Goal: Task Accomplishment & Management: Manage account settings

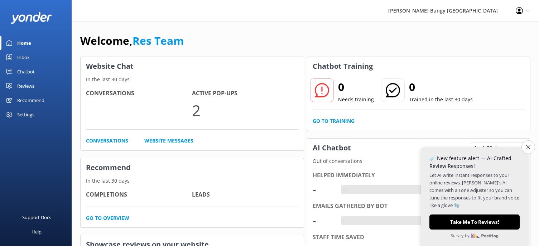
click at [41, 56] on link "Inbox" at bounding box center [36, 57] width 72 height 14
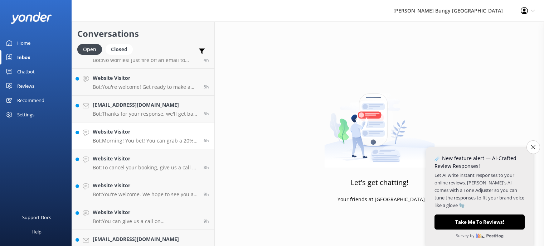
scroll to position [484, 0]
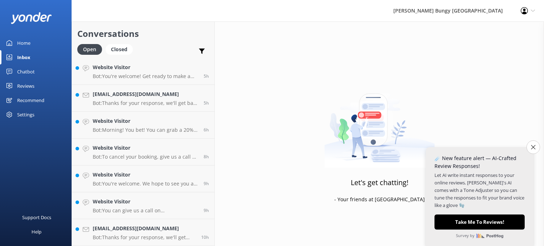
click at [305, 122] on div "Let's get chatting! - Your friends at [GEOGRAPHIC_DATA]" at bounding box center [379, 144] width 329 height 246
